Goal: Task Accomplishment & Management: Manage account settings

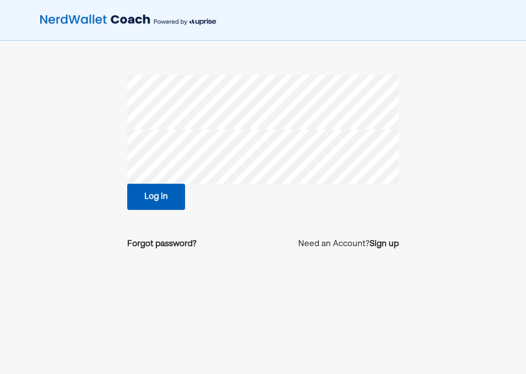
click at [166, 206] on button "Log in" at bounding box center [156, 197] width 58 height 26
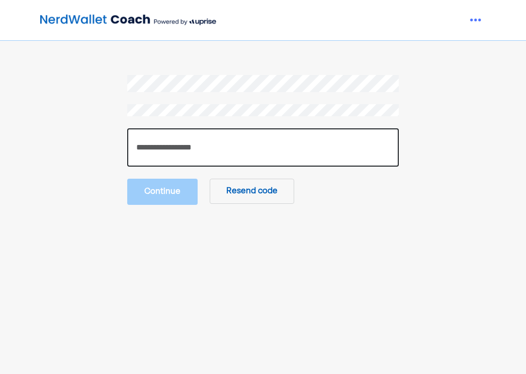
click at [280, 147] on input "number" at bounding box center [263, 147] width 272 height 38
type input "******"
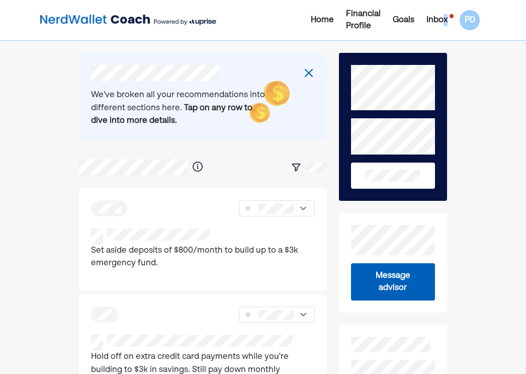
click at [445, 19] on div "Inbox" at bounding box center [437, 20] width 21 height 12
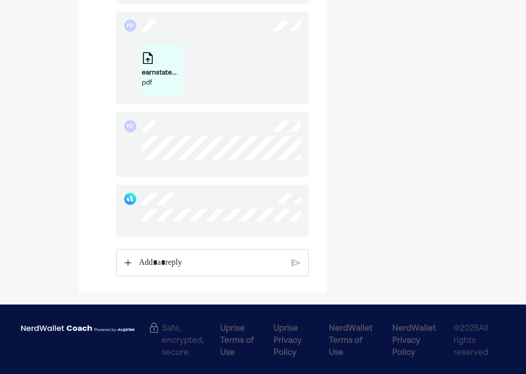
scroll to position [2464, 0]
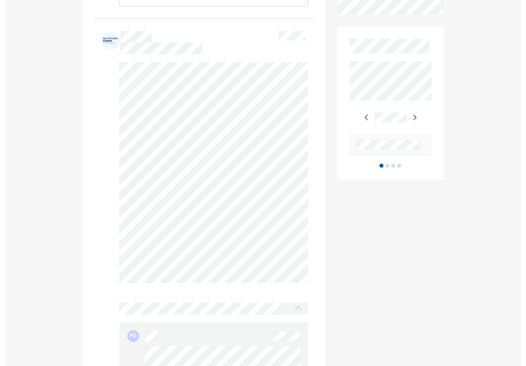
scroll to position [0, 0]
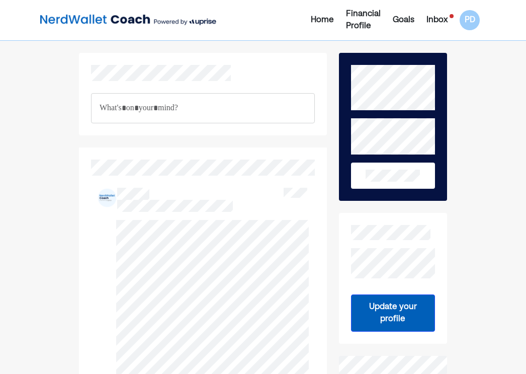
click at [368, 14] on div "Financial Profile" at bounding box center [363, 20] width 35 height 24
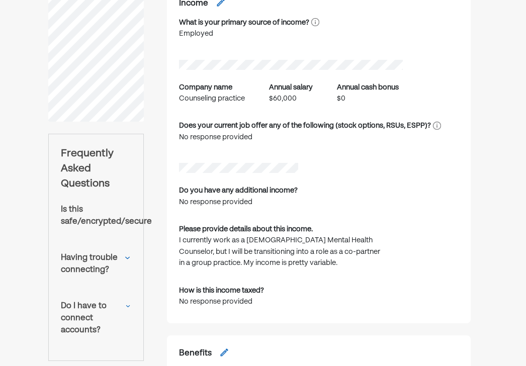
scroll to position [245, 0]
